Goal: Information Seeking & Learning: Learn about a topic

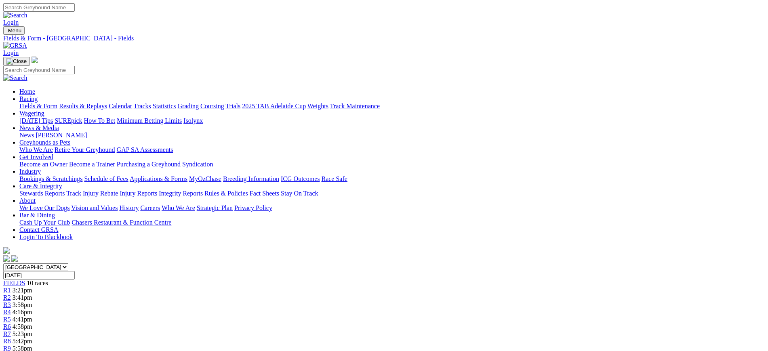
click at [224, 103] on link "Coursing" at bounding box center [212, 106] width 24 height 7
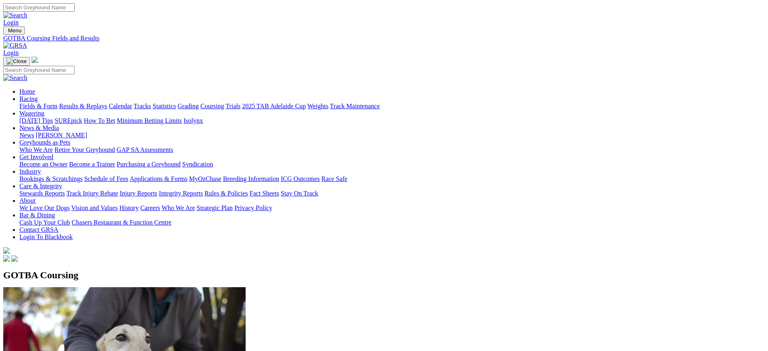
click at [27, 42] on img at bounding box center [15, 45] width 24 height 7
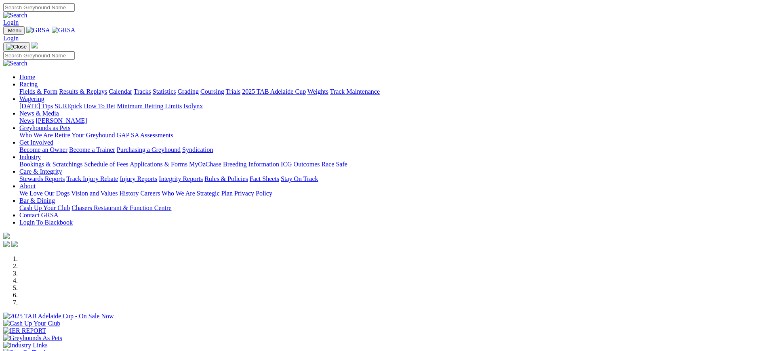
scroll to position [263, 0]
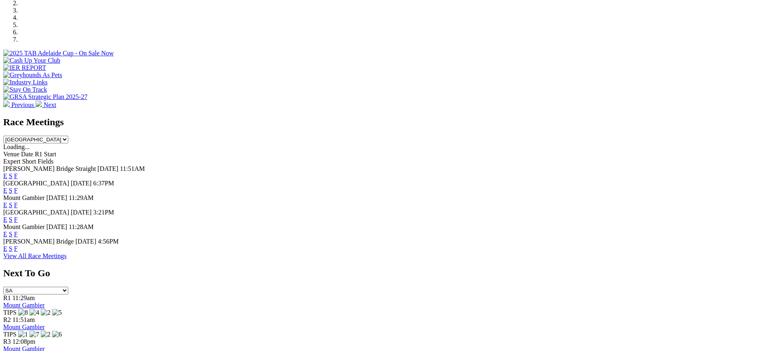
click at [18, 252] on link "F" at bounding box center [16, 248] width 4 height 7
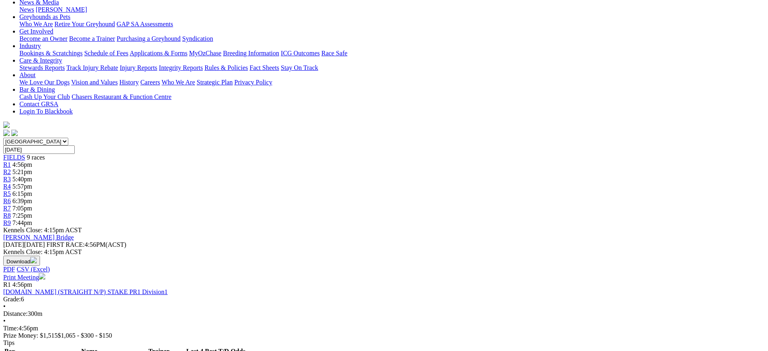
scroll to position [151, 0]
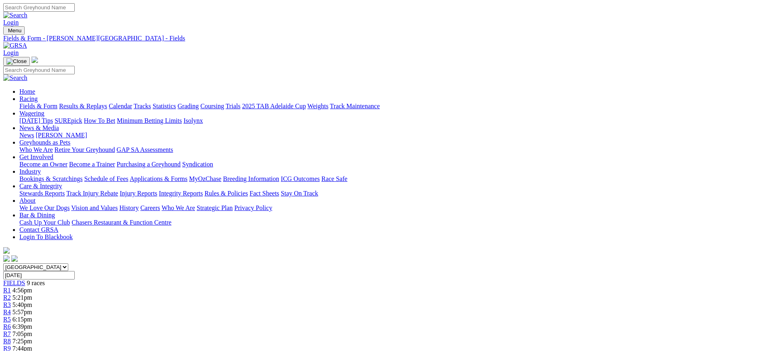
click at [27, 42] on img at bounding box center [15, 45] width 24 height 7
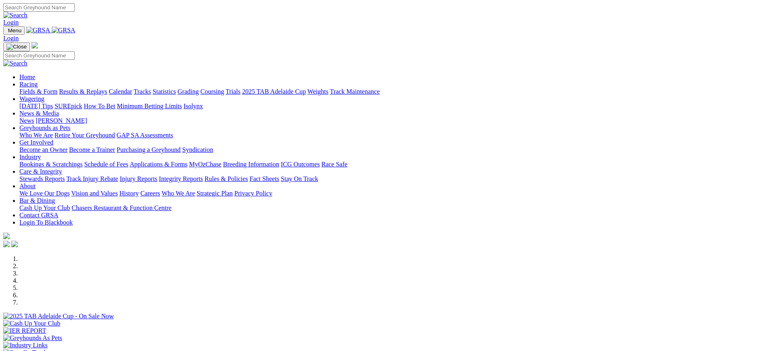
click at [87, 117] on link "[PERSON_NAME]" at bounding box center [61, 120] width 51 height 7
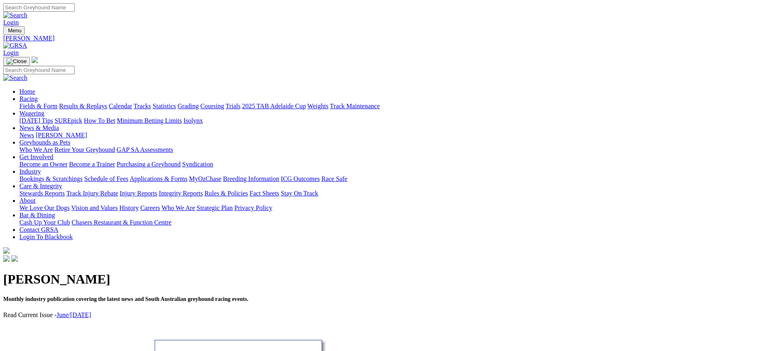
click at [27, 42] on img at bounding box center [15, 45] width 24 height 7
